Goal: Information Seeking & Learning: Learn about a topic

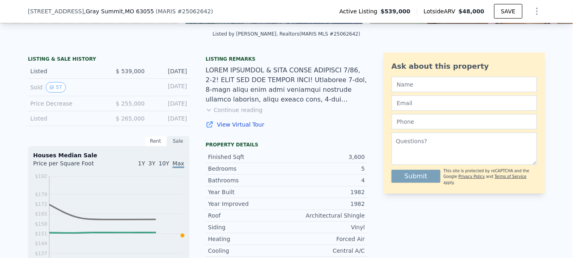
scroll to position [177, 0]
click at [46, 88] on button "57" at bounding box center [56, 87] width 20 height 11
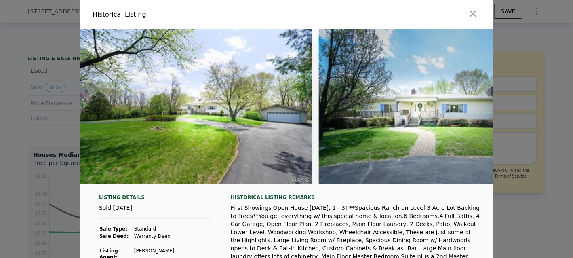
scroll to position [0, 13152]
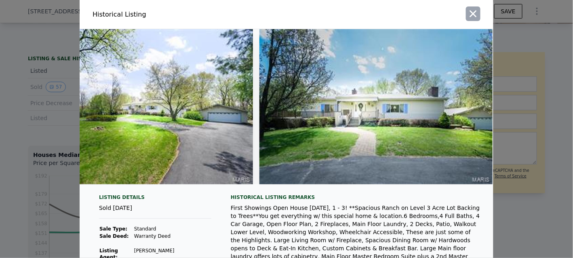
click at [472, 15] on icon "button" at bounding box center [472, 13] width 11 height 11
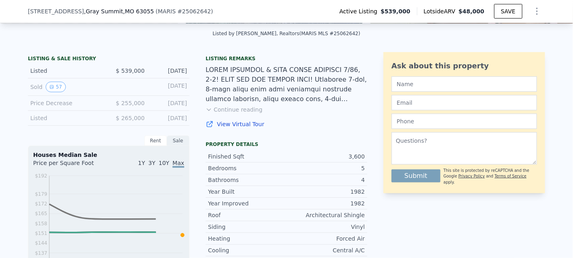
scroll to position [0, 0]
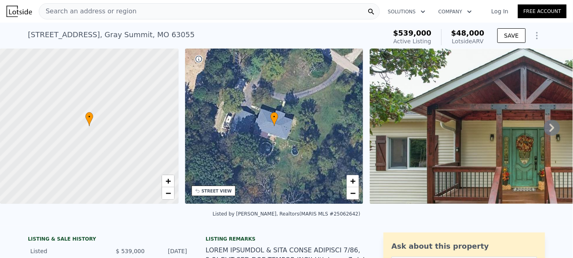
click at [178, 9] on div "Search an address or region" at bounding box center [209, 11] width 341 height 16
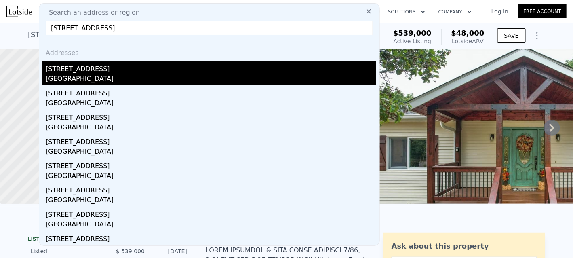
type input "19001 us highway 66 street, pacific"
click at [92, 71] on div "19001 Us Highway 66" at bounding box center [211, 67] width 330 height 13
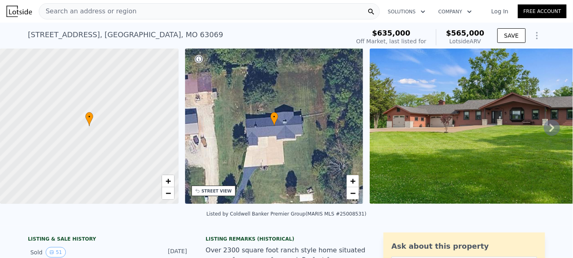
click at [415, 114] on img at bounding box center [486, 125] width 233 height 155
click at [120, 15] on span "Search an address or region" at bounding box center [87, 11] width 97 height 10
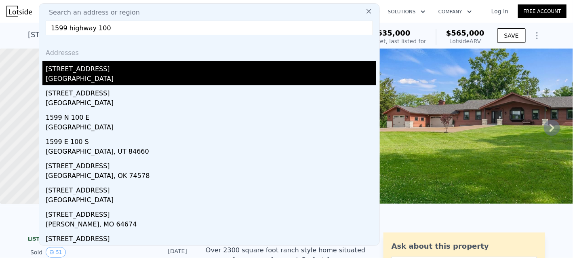
type input "1599 highway 100"
click at [107, 74] on div "Franklin County, MO 63069" at bounding box center [211, 79] width 330 height 11
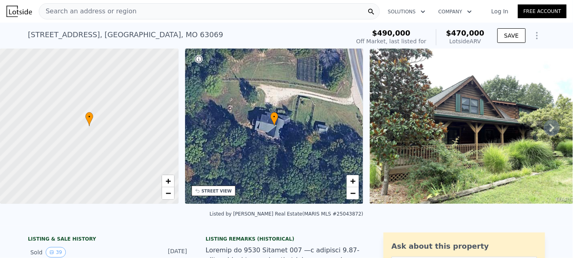
click at [441, 133] on img at bounding box center [473, 125] width 207 height 155
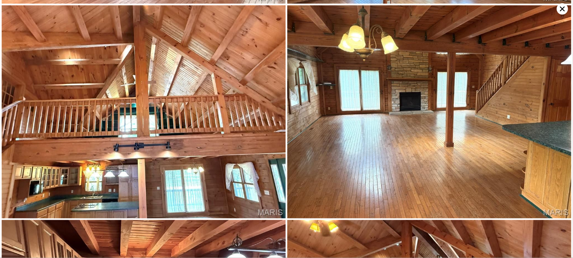
scroll to position [425, 0]
click at [441, 133] on img at bounding box center [429, 111] width 284 height 213
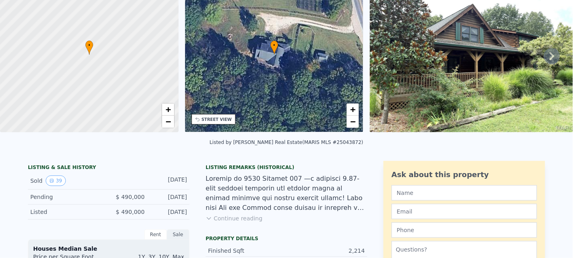
scroll to position [2, 0]
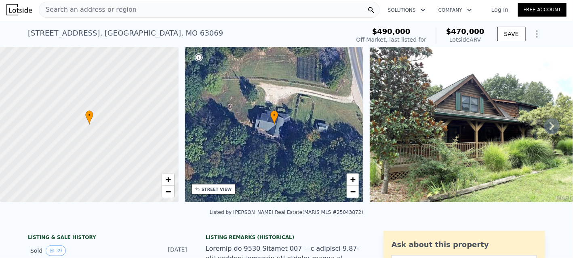
click at [441, 133] on img at bounding box center [473, 124] width 207 height 155
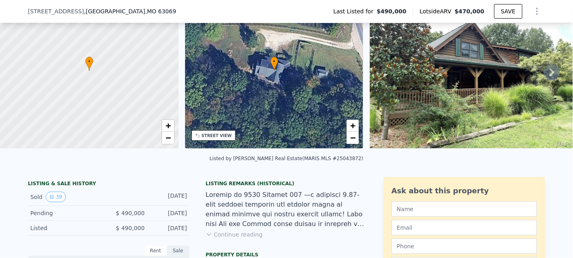
scroll to position [0, 0]
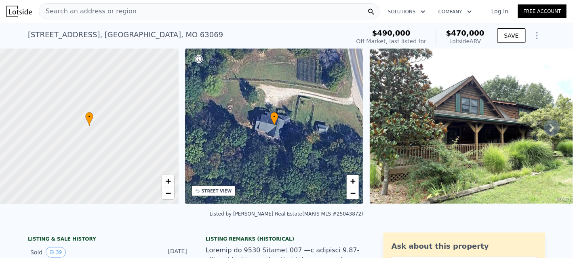
click at [116, 15] on span "Search an address or region" at bounding box center [87, 11] width 97 height 10
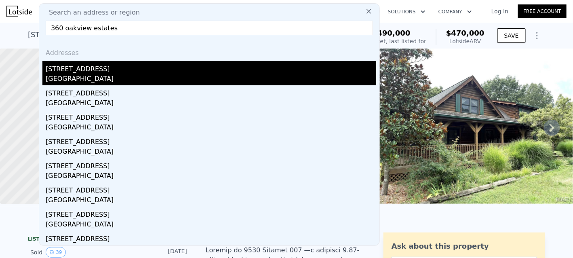
type input "360 oakview estates"
click at [103, 77] on div "Franklin County, MO 63055" at bounding box center [211, 79] width 330 height 11
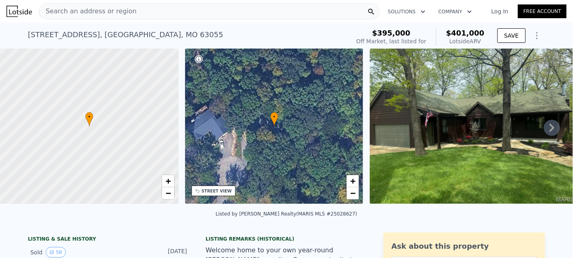
click at [434, 148] on img at bounding box center [473, 125] width 207 height 155
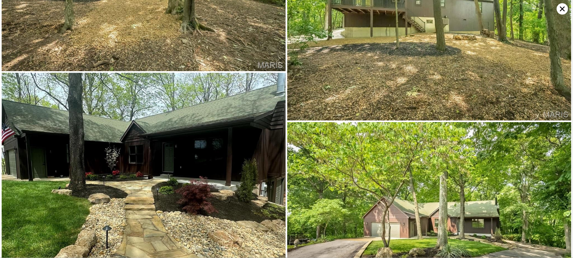
scroll to position [5267, 0]
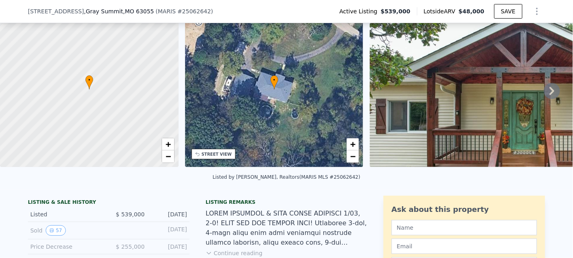
scroll to position [130, 0]
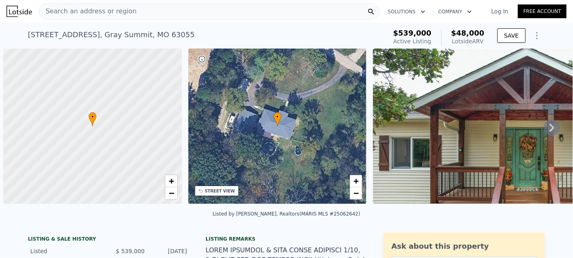
scroll to position [0, 3]
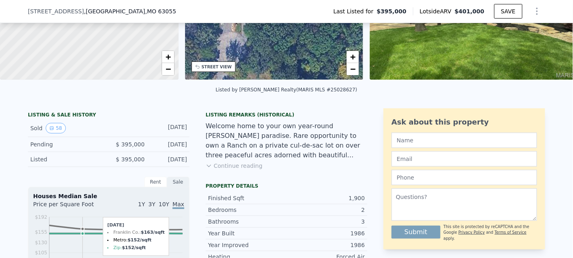
scroll to position [118, 0]
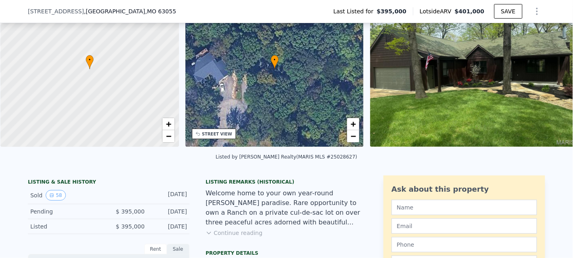
scroll to position [0, 3]
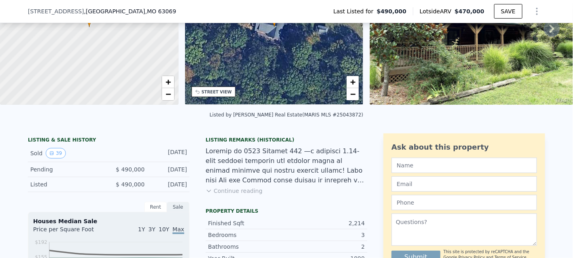
scroll to position [101, 0]
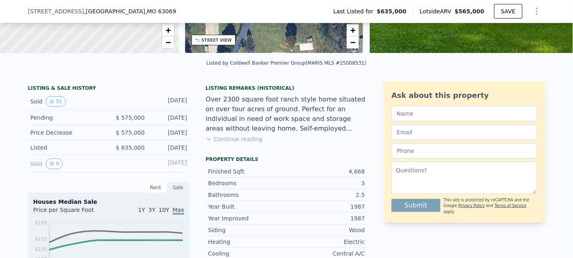
scroll to position [147, 0]
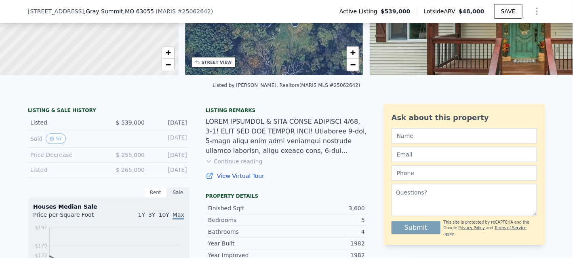
scroll to position [110, 0]
